Goal: Information Seeking & Learning: Learn about a topic

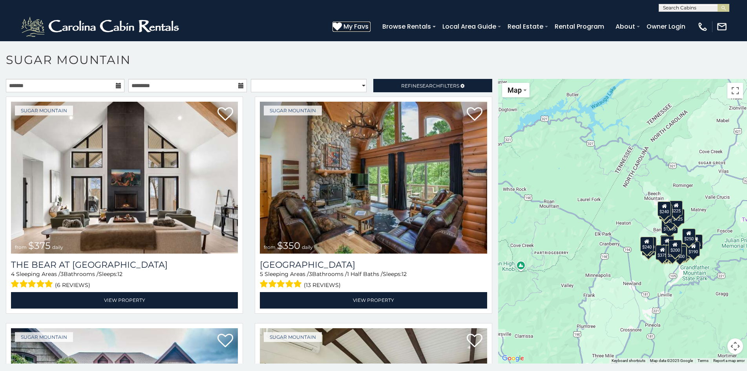
click at [339, 23] on icon at bounding box center [337, 26] width 9 height 9
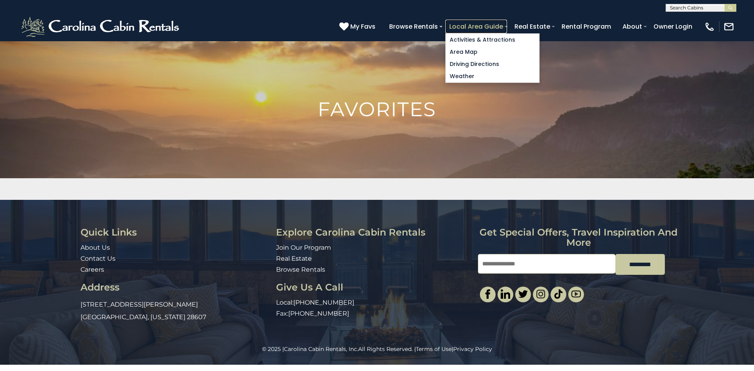
click at [451, 22] on link "Local Area Guide" at bounding box center [476, 27] width 62 height 14
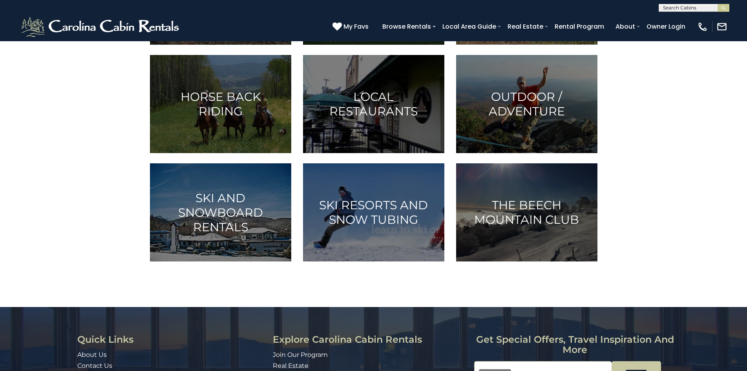
scroll to position [421, 0]
